Goal: Transaction & Acquisition: Purchase product/service

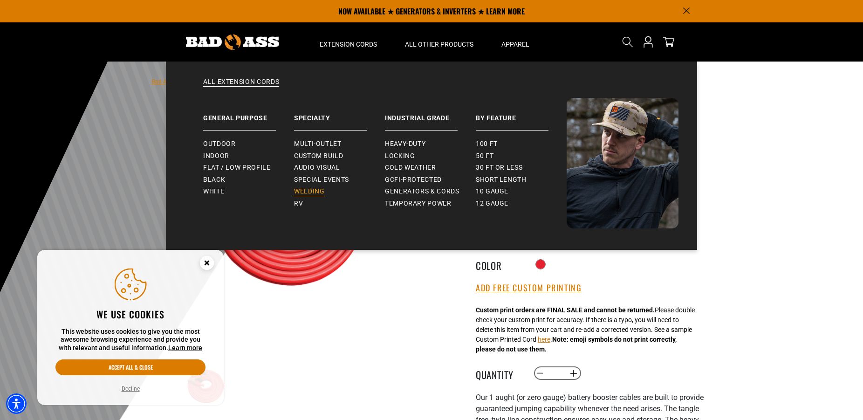
click at [311, 193] on span "Welding" at bounding box center [309, 191] width 30 height 8
